Goal: Information Seeking & Learning: Learn about a topic

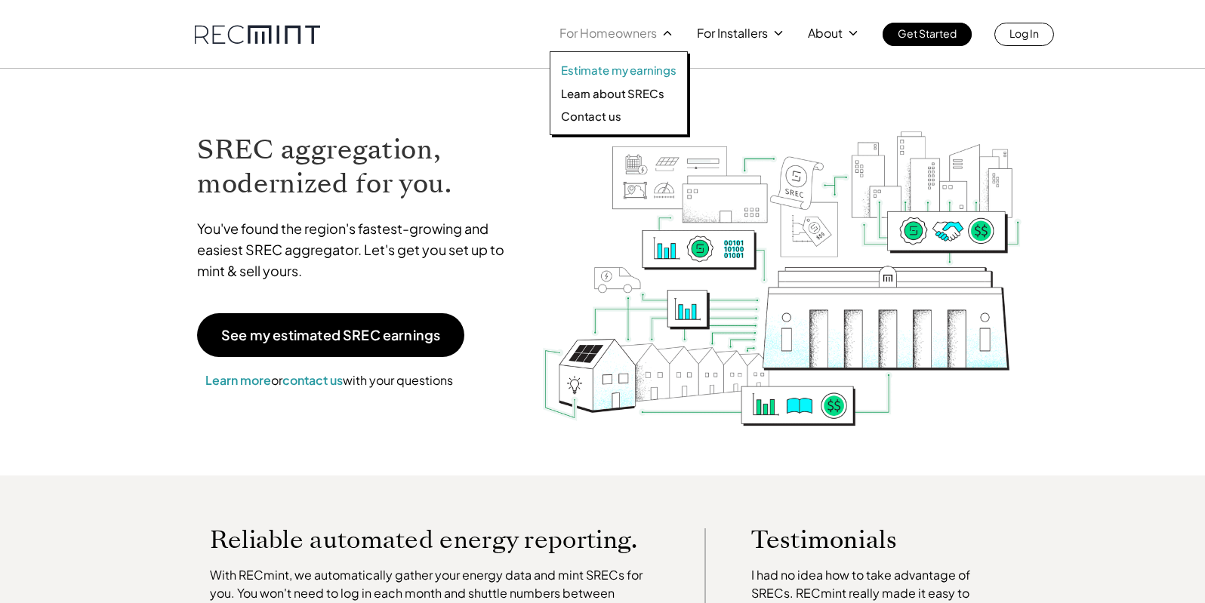
click at [612, 71] on p "Estimate my earnings" at bounding box center [619, 70] width 116 height 15
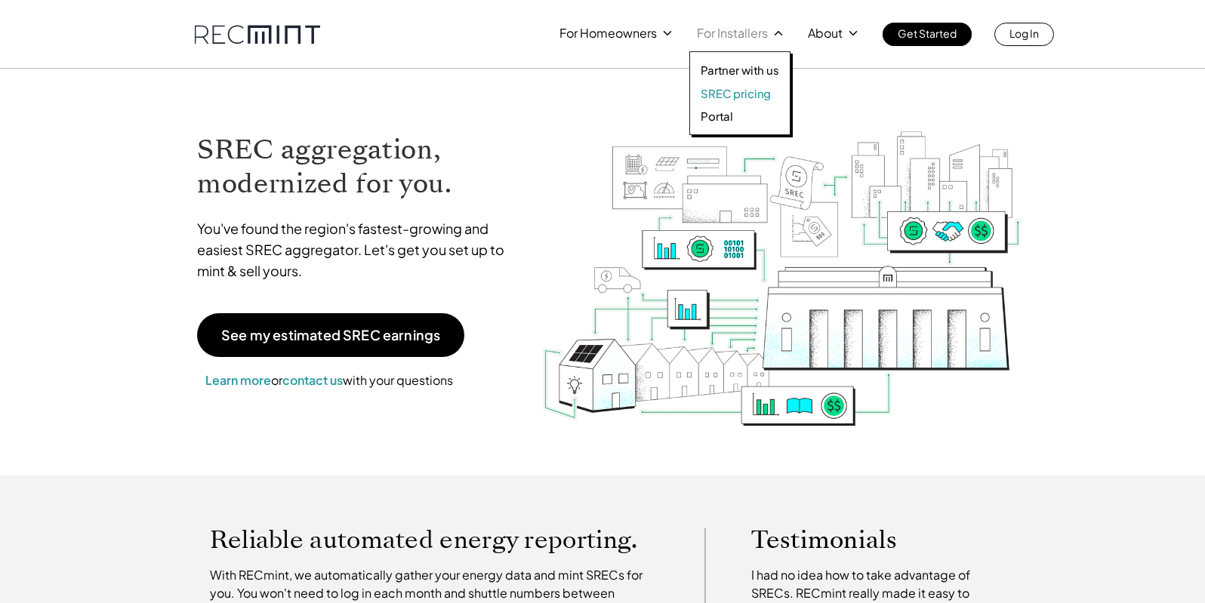
click at [713, 97] on p "SREC pricing" at bounding box center [736, 93] width 70 height 15
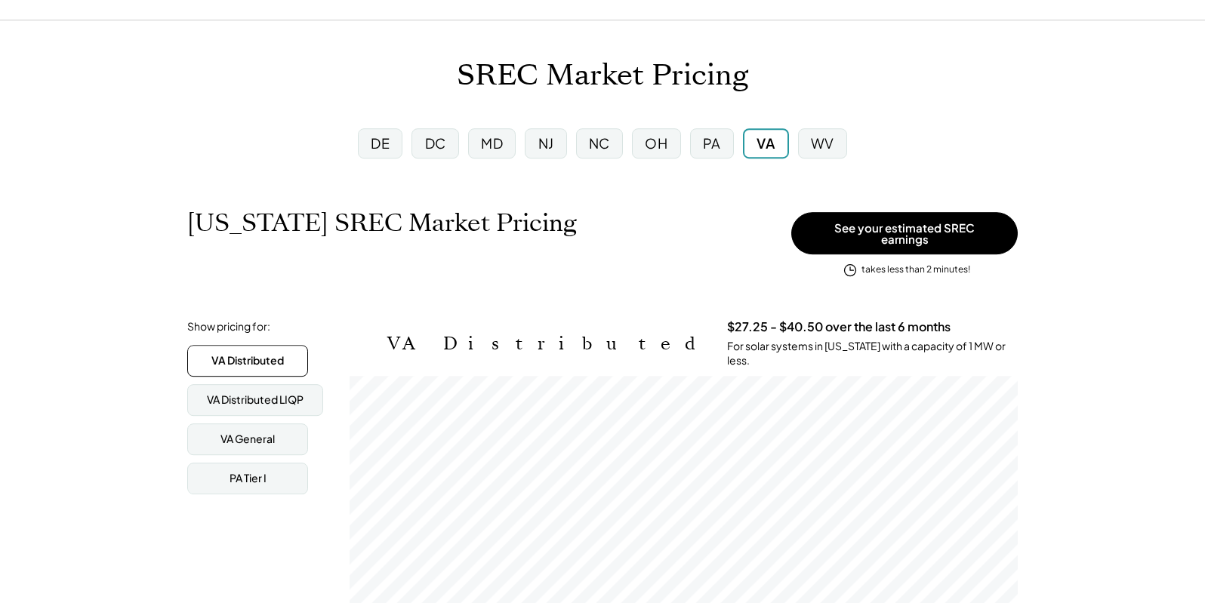
scroll to position [77, 0]
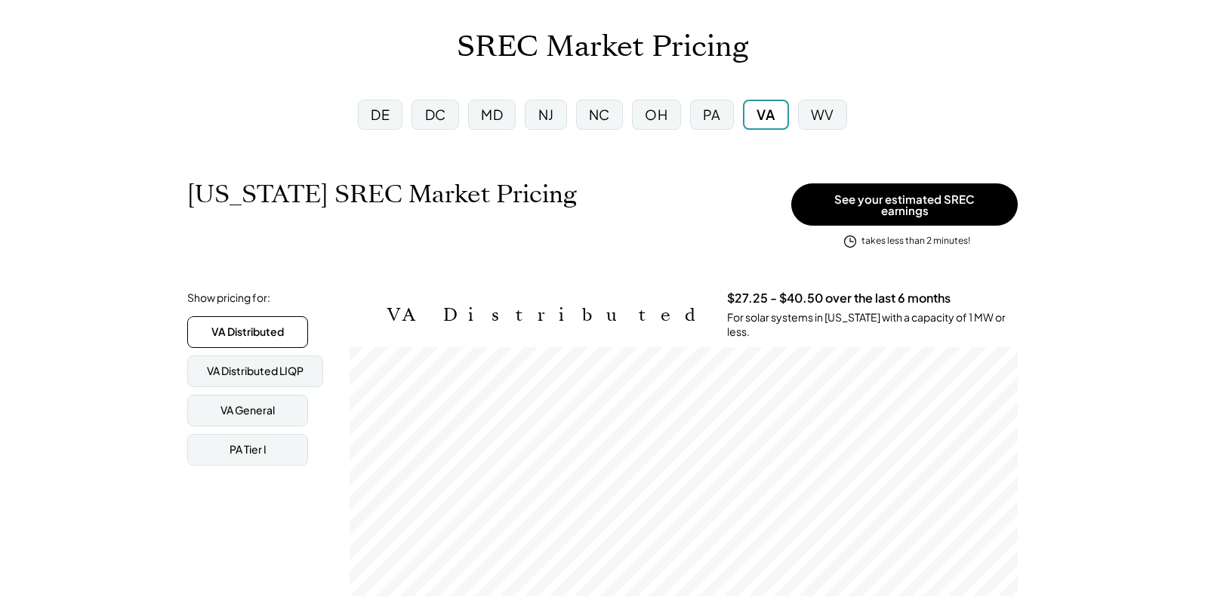
click at [550, 111] on div "NJ" at bounding box center [546, 114] width 16 height 19
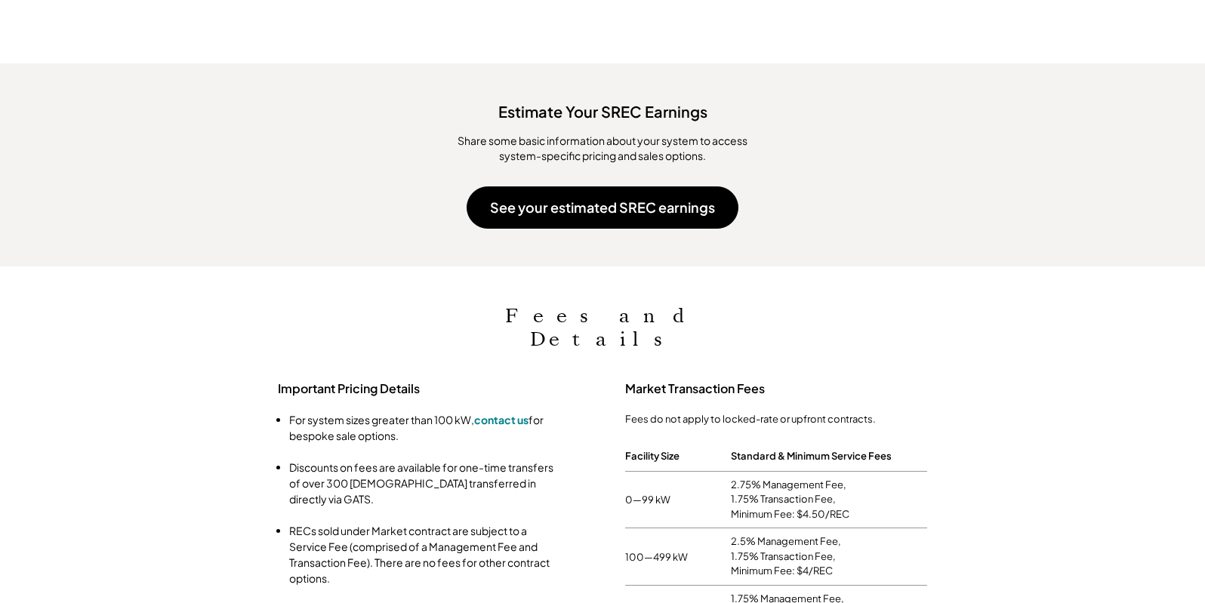
scroll to position [847, 0]
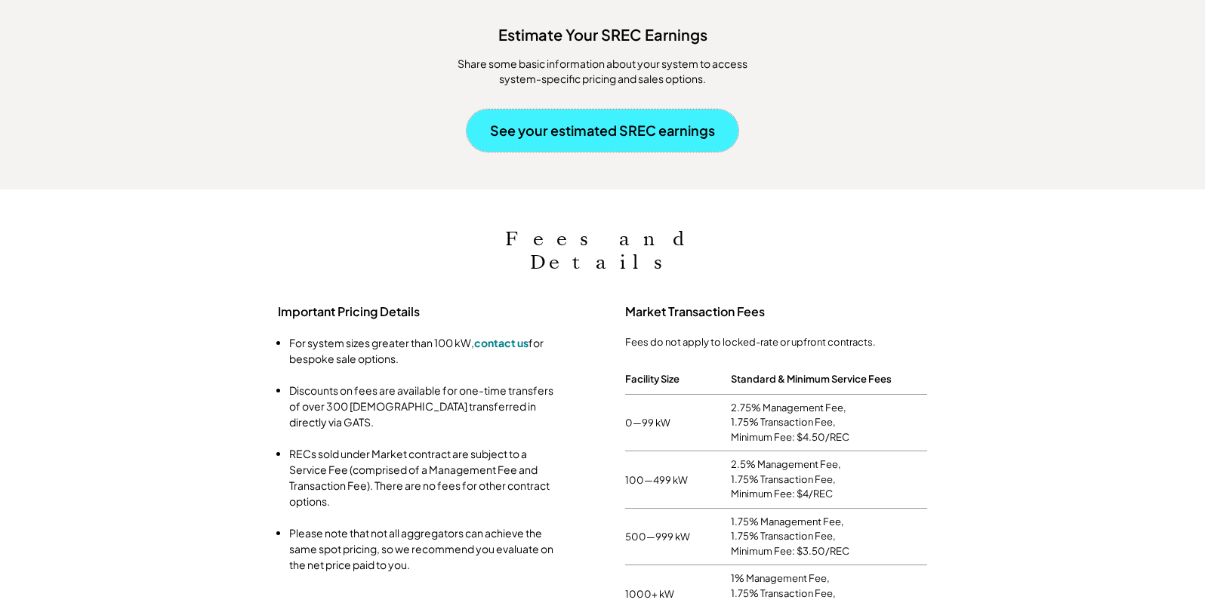
click at [607, 122] on button "See your estimated SREC earnings" at bounding box center [603, 131] width 272 height 42
